Goal: Find specific page/section: Find specific page/section

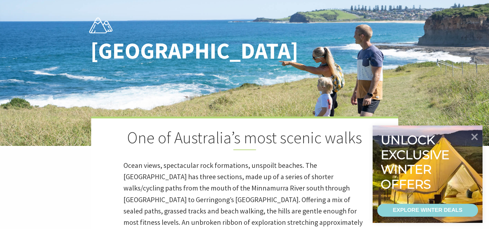
scroll to position [217, 497]
click at [471, 133] on icon at bounding box center [475, 137] width 8 height 8
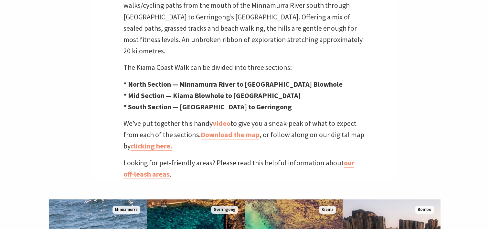
scroll to position [259, 0]
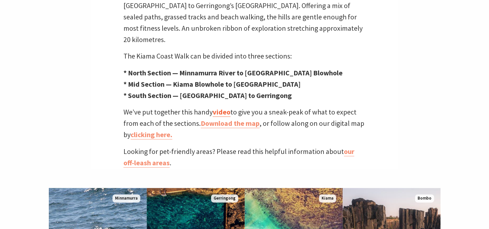
click at [219, 107] on link "video" at bounding box center [222, 111] width 18 height 9
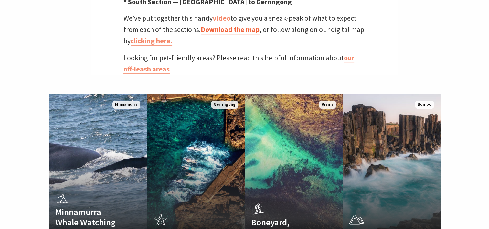
scroll to position [388, 0]
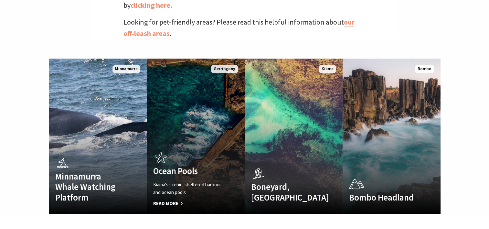
click at [208, 106] on link "Ocean Pools Kiama's scenic, sheltered harbour and ocean pools Read More [GEOGRA…" at bounding box center [196, 136] width 98 height 155
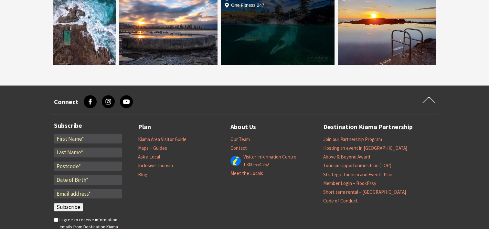
scroll to position [1132, 0]
